Goal: Information Seeking & Learning: Learn about a topic

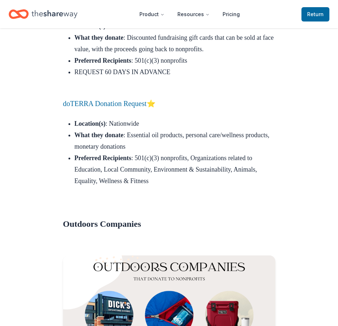
scroll to position [5237, 0]
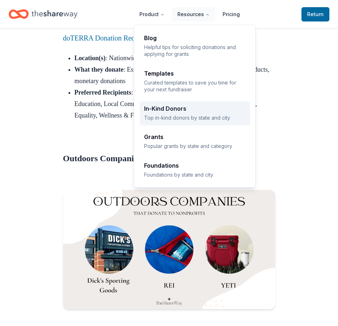
click at [198, 116] on p "Top in-kind donors by state and city" at bounding box center [195, 117] width 102 height 7
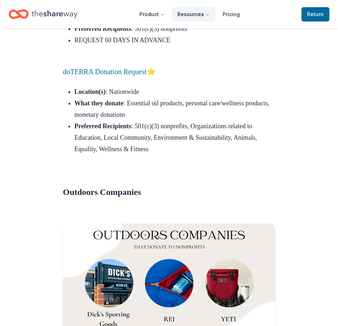
scroll to position [5094, 0]
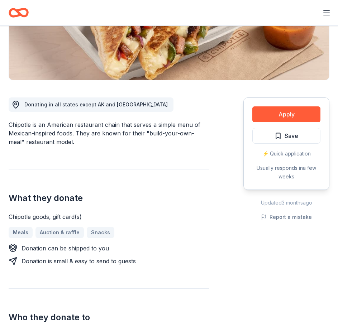
scroll to position [143, 0]
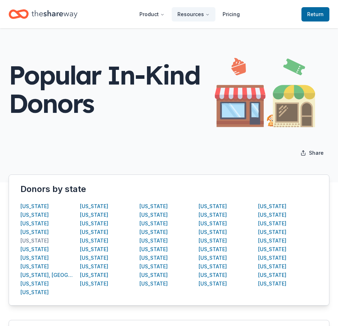
click at [32, 239] on div "[US_STATE]" at bounding box center [34, 241] width 28 height 9
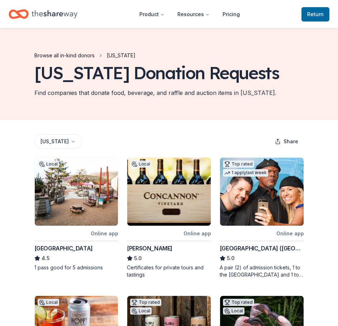
click at [81, 54] on link "Browse all in-kind donors" at bounding box center [64, 55] width 60 height 9
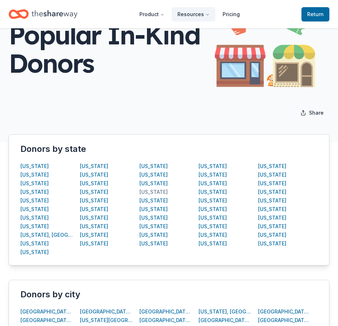
scroll to position [215, 0]
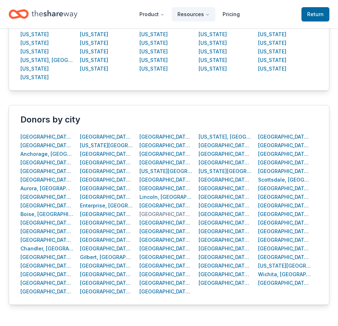
click at [146, 215] on div "[GEOGRAPHIC_DATA], [GEOGRAPHIC_DATA]" at bounding box center [166, 214] width 53 height 9
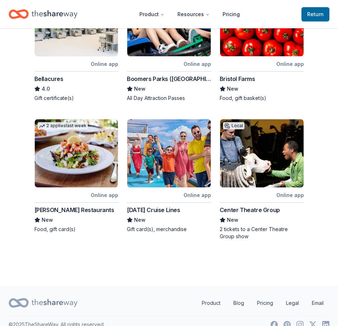
scroll to position [320, 0]
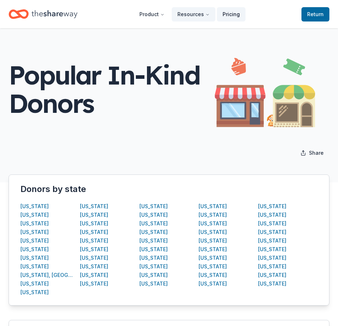
click at [229, 14] on link "Pricing" at bounding box center [231, 14] width 29 height 14
click at [226, 17] on link "Pricing" at bounding box center [231, 14] width 29 height 14
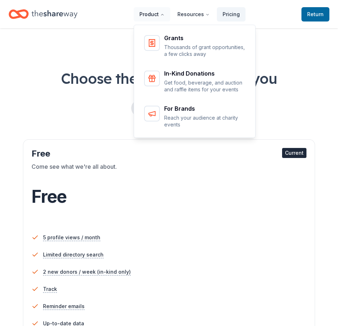
click at [162, 15] on icon "Main" at bounding box center [162, 15] width 4 height 4
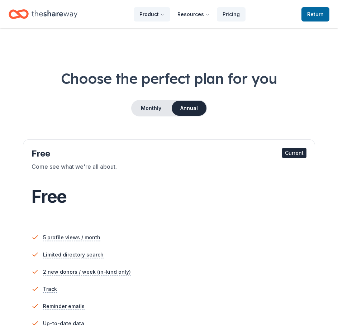
click at [162, 15] on icon "Main" at bounding box center [162, 15] width 4 height 4
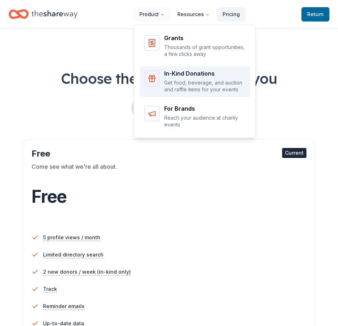
click at [167, 91] on p "Get food, beverage, and auction and raffle items for your events" at bounding box center [205, 86] width 82 height 14
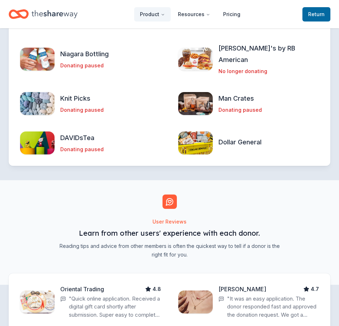
scroll to position [1327, 0]
